Goal: Information Seeking & Learning: Learn about a topic

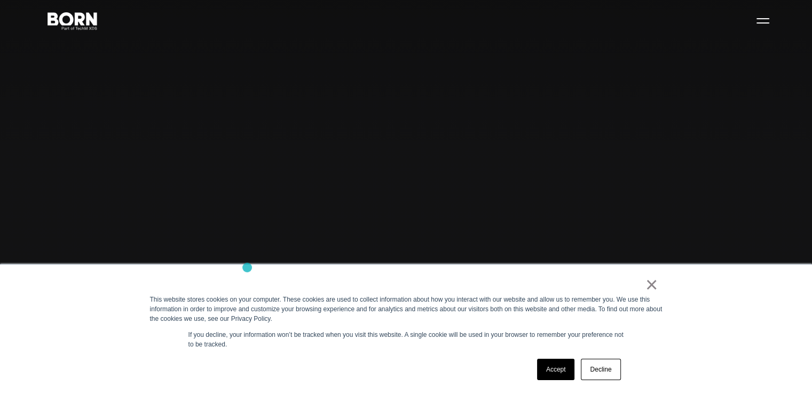
scroll to position [53, 0]
click at [553, 374] on link "Accept" at bounding box center [556, 369] width 38 height 21
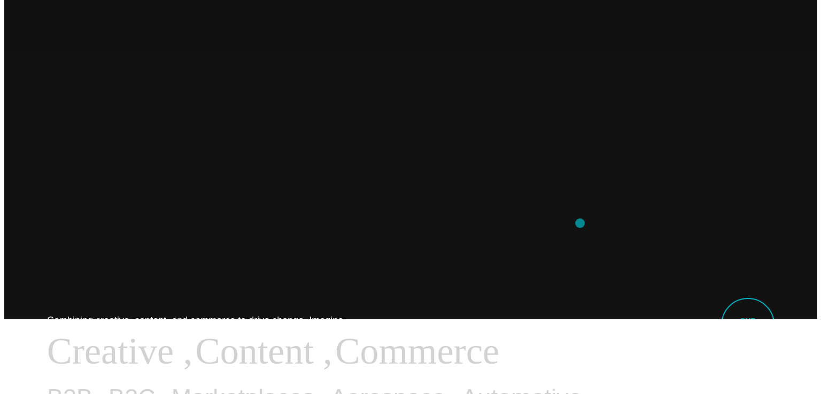
scroll to position [0, 0]
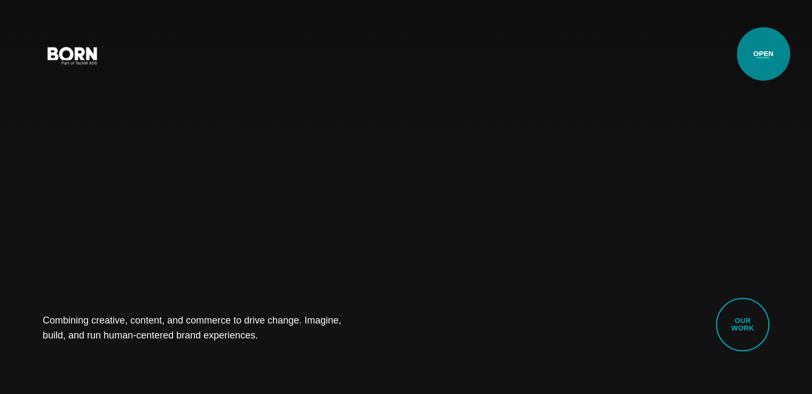
click at [764, 54] on button "Primary Menu" at bounding box center [764, 55] width 26 height 22
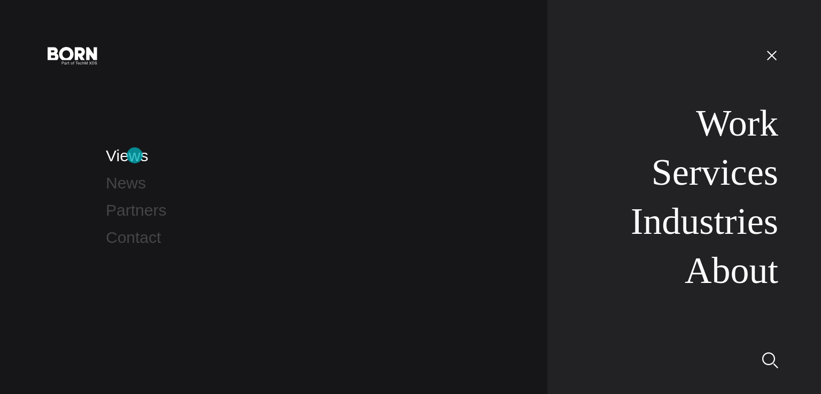
click at [135, 155] on link "Views" at bounding box center [127, 156] width 42 height 18
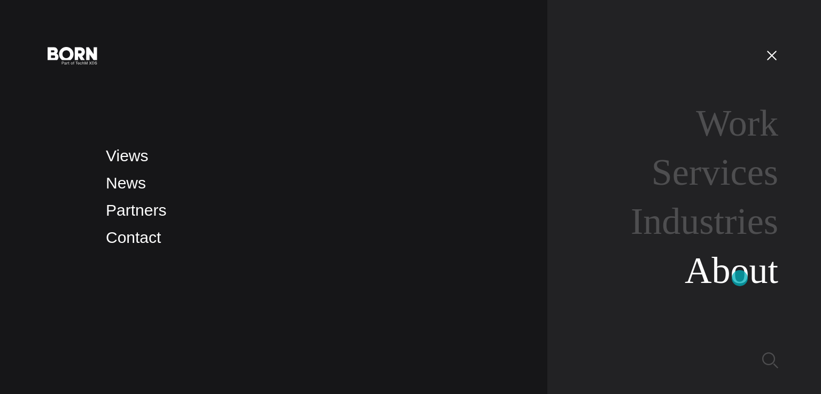
click at [739, 277] on link "About" at bounding box center [730, 270] width 93 height 41
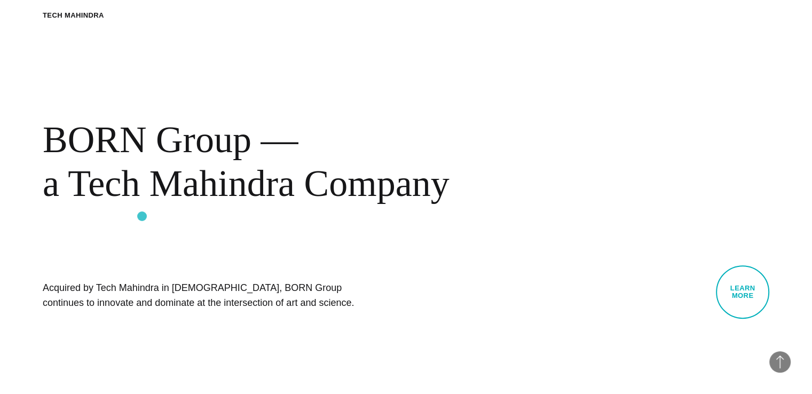
scroll to position [427, 0]
drag, startPoint x: 510, startPoint y: 199, endPoint x: 0, endPoint y: 170, distance: 510.4
click at [0, 170] on div "BORN About Tech Mahindra BORN Group — a Tech Mahindra Company Acquired by Tech …" at bounding box center [406, 164] width 812 height 394
click at [223, 280] on h1 "Acquired by Tech Mahindra in 2019, BORN Group continues to innovate and dominat…" at bounding box center [203, 295] width 321 height 30
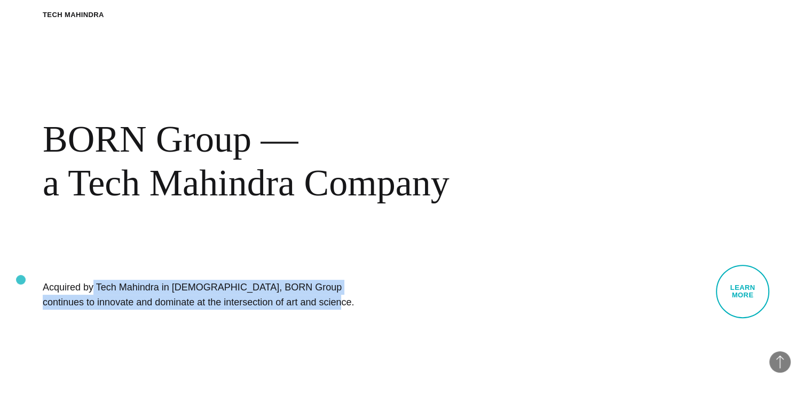
drag, startPoint x: 216, startPoint y: 307, endPoint x: 21, endPoint y: 280, distance: 196.8
click at [21, 280] on div "BORN About Tech Mahindra BORN Group — a Tech Mahindra Company Acquired by Tech …" at bounding box center [406, 164] width 812 height 394
copy h1 "Acquired by Tech Mahindra in 2019, BORN Group continues to innovate and dominat…"
click at [752, 295] on link "Learn More" at bounding box center [742, 291] width 53 height 53
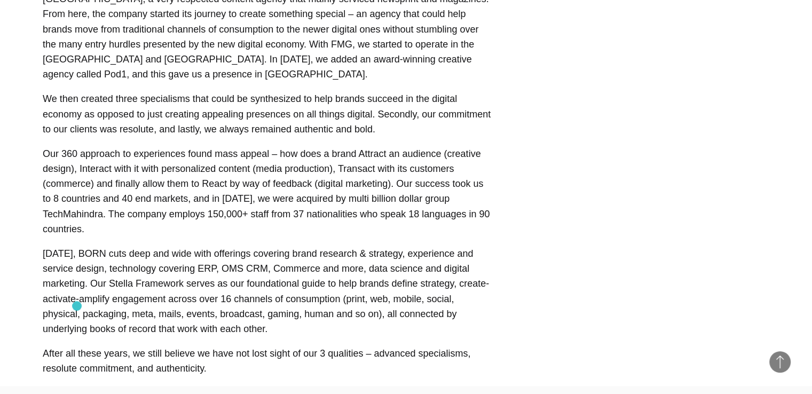
scroll to position [588, 0]
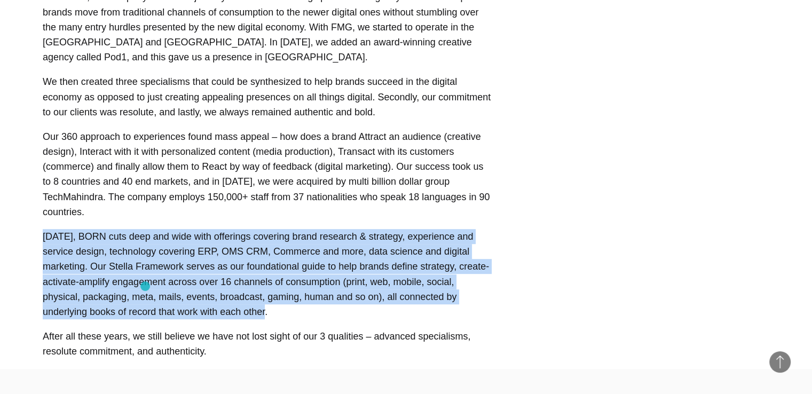
drag, startPoint x: 41, startPoint y: 208, endPoint x: 146, endPoint y: 286, distance: 131.3
click at [146, 286] on article "151,000 EMPLOYEES 37 NATIONALITIES 18 LANGUAGES 90 COUNTRIES Our History We sta…" at bounding box center [406, 83] width 812 height 553
copy p "Today, BORN cuts deep and wide with offerings covering brand research & strateg…"
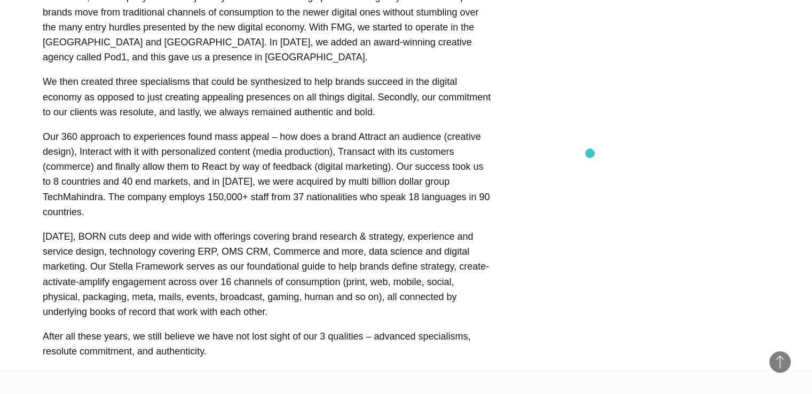
click at [607, 153] on div "Our History We started April 1st, 2011 when two private equity funds acquired F…" at bounding box center [406, 132] width 727 height 454
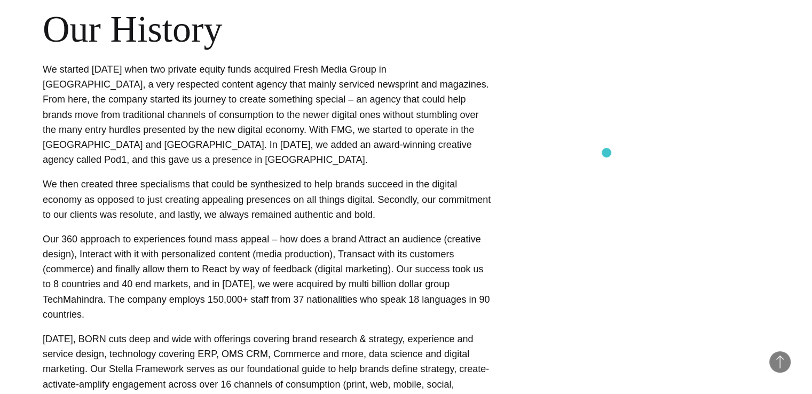
scroll to position [481, 0]
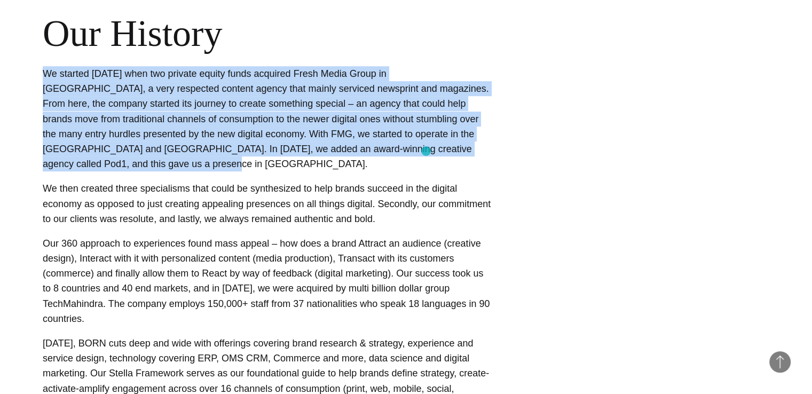
drag, startPoint x: 38, startPoint y: 71, endPoint x: 426, endPoint y: 151, distance: 396.0
click at [426, 151] on article "151,000 EMPLOYEES 37 NATIONALITIES 18 LANGUAGES 90 COUNTRIES Our History We sta…" at bounding box center [406, 189] width 812 height 553
copy p "We started April 1st, 2011 when two private equity funds acquired Fresh Media G…"
click at [24, 120] on article "151,000 EMPLOYEES 37 NATIONALITIES 18 LANGUAGES 90 COUNTRIES Our History We sta…" at bounding box center [406, 189] width 812 height 553
click at [77, 77] on p "We started April 1st, 2011 when two private equity funds acquired Fresh Media G…" at bounding box center [267, 118] width 449 height 105
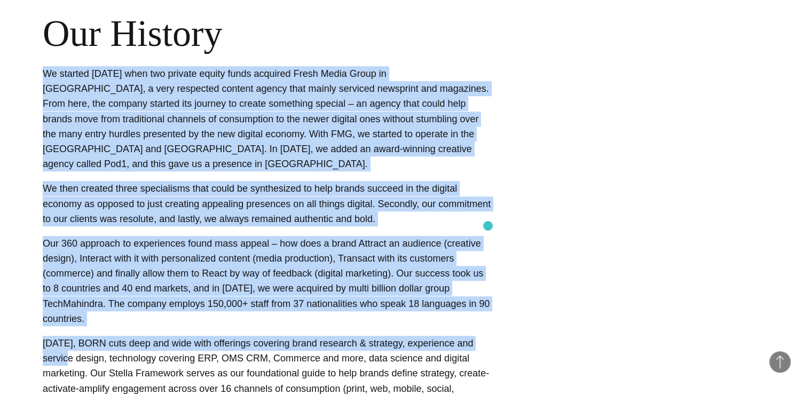
scroll to position [694, 0]
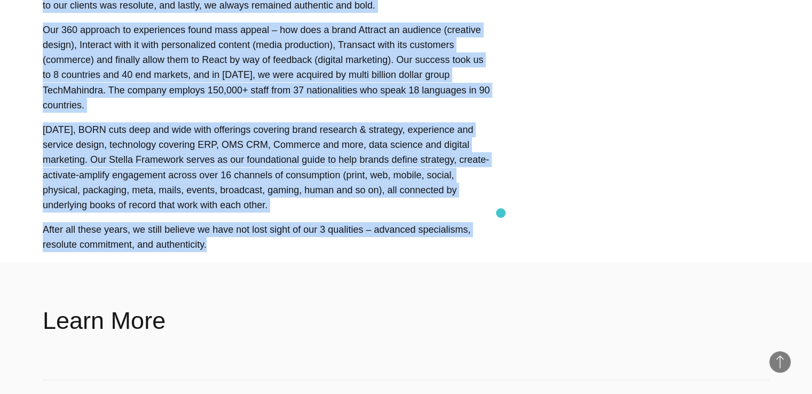
drag, startPoint x: 42, startPoint y: 75, endPoint x: 501, endPoint y: 213, distance: 479.3
copy div "We started April 1st, 2011 when two private equity funds acquired Fresh Media G…"
